Goal: Task Accomplishment & Management: Use online tool/utility

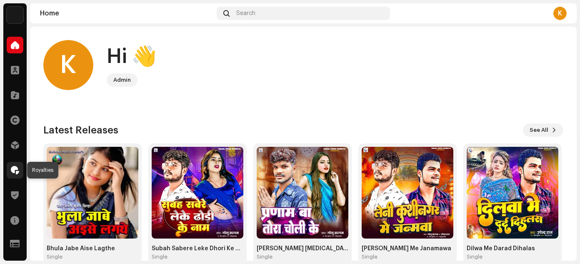
click at [18, 170] on span at bounding box center [15, 170] width 8 height 7
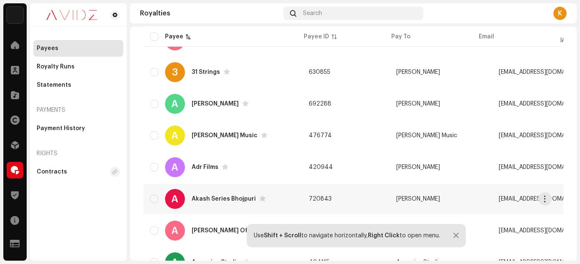
scroll to position [153, 0]
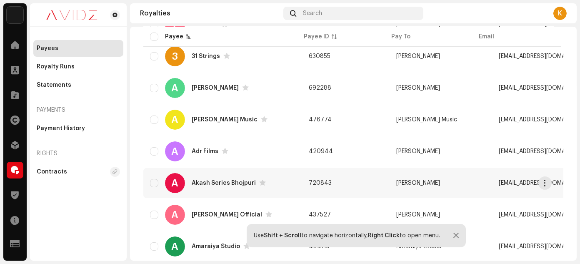
click at [352, 186] on td "720843" at bounding box center [346, 183] width 88 height 30
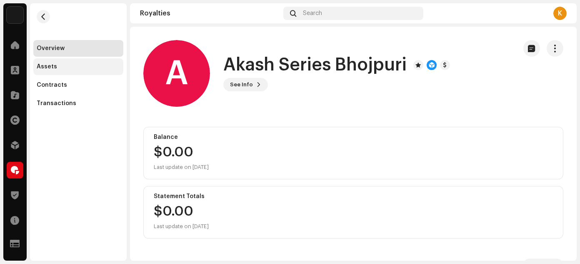
click at [63, 71] on div "Assets" at bounding box center [78, 66] width 90 height 17
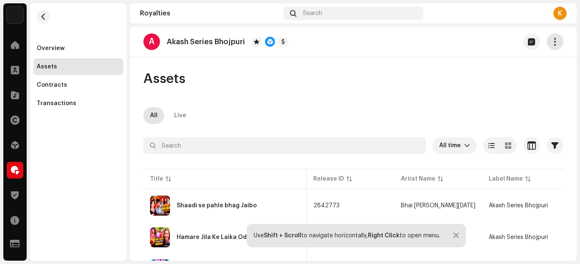
click at [550, 46] on button "button" at bounding box center [555, 41] width 17 height 17
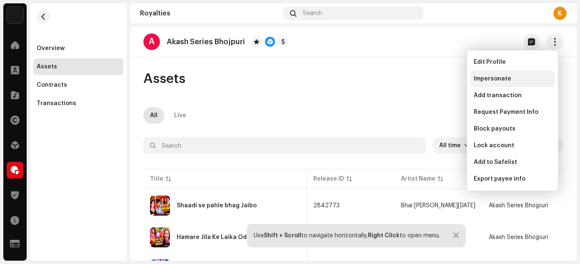
click at [511, 78] on div "Impersonate" at bounding box center [513, 78] width 78 height 7
